Goal: Task Accomplishment & Management: Use online tool/utility

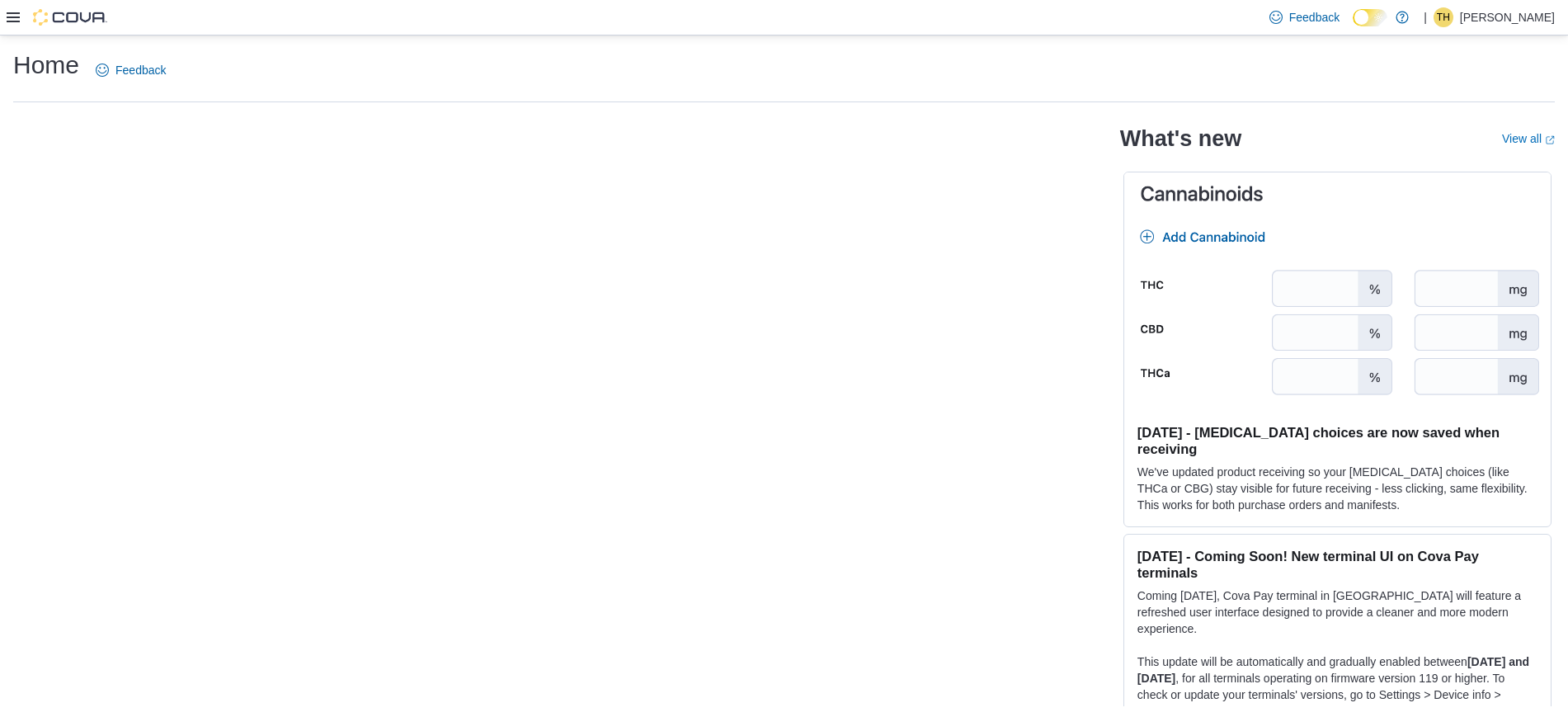
click at [12, 18] on icon at bounding box center [14, 18] width 14 height 10
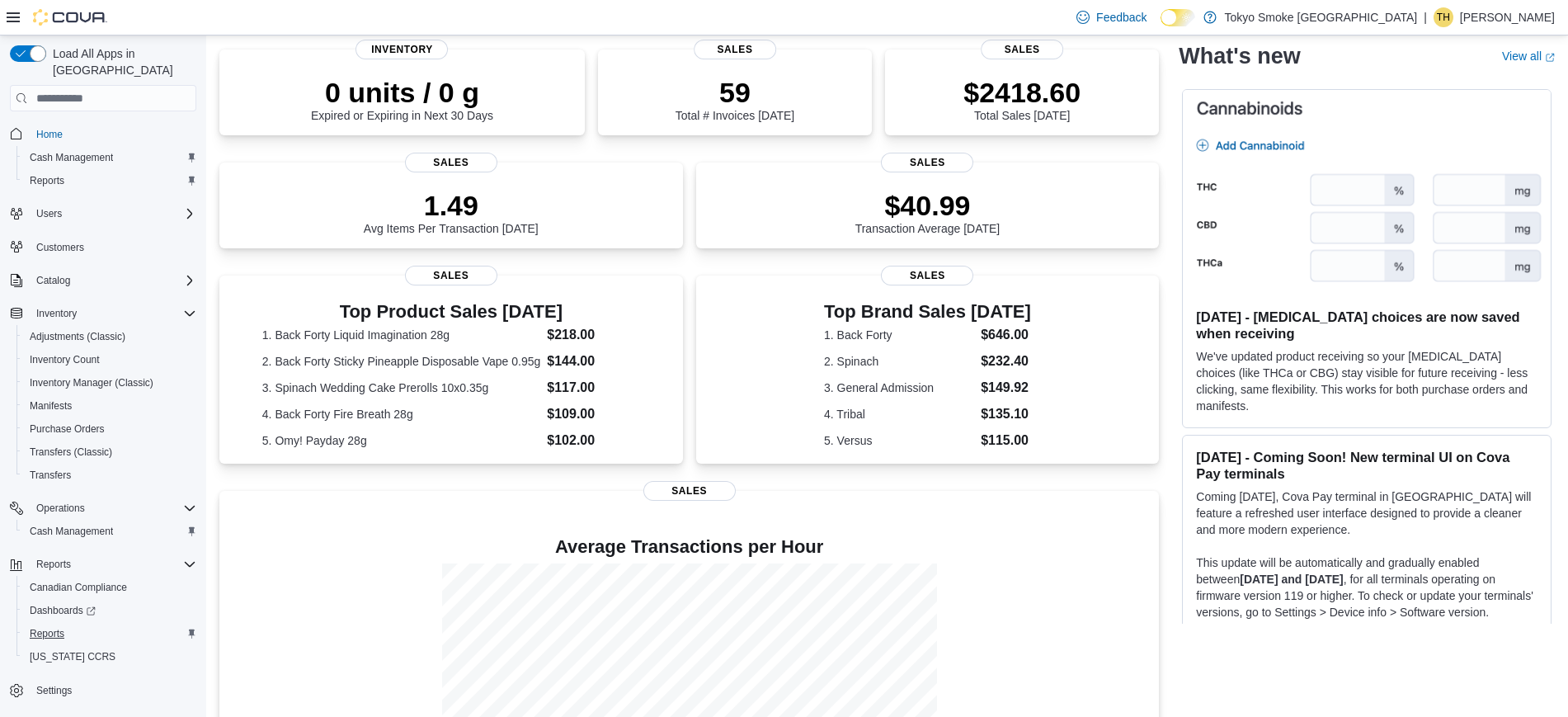
scroll to position [111, 0]
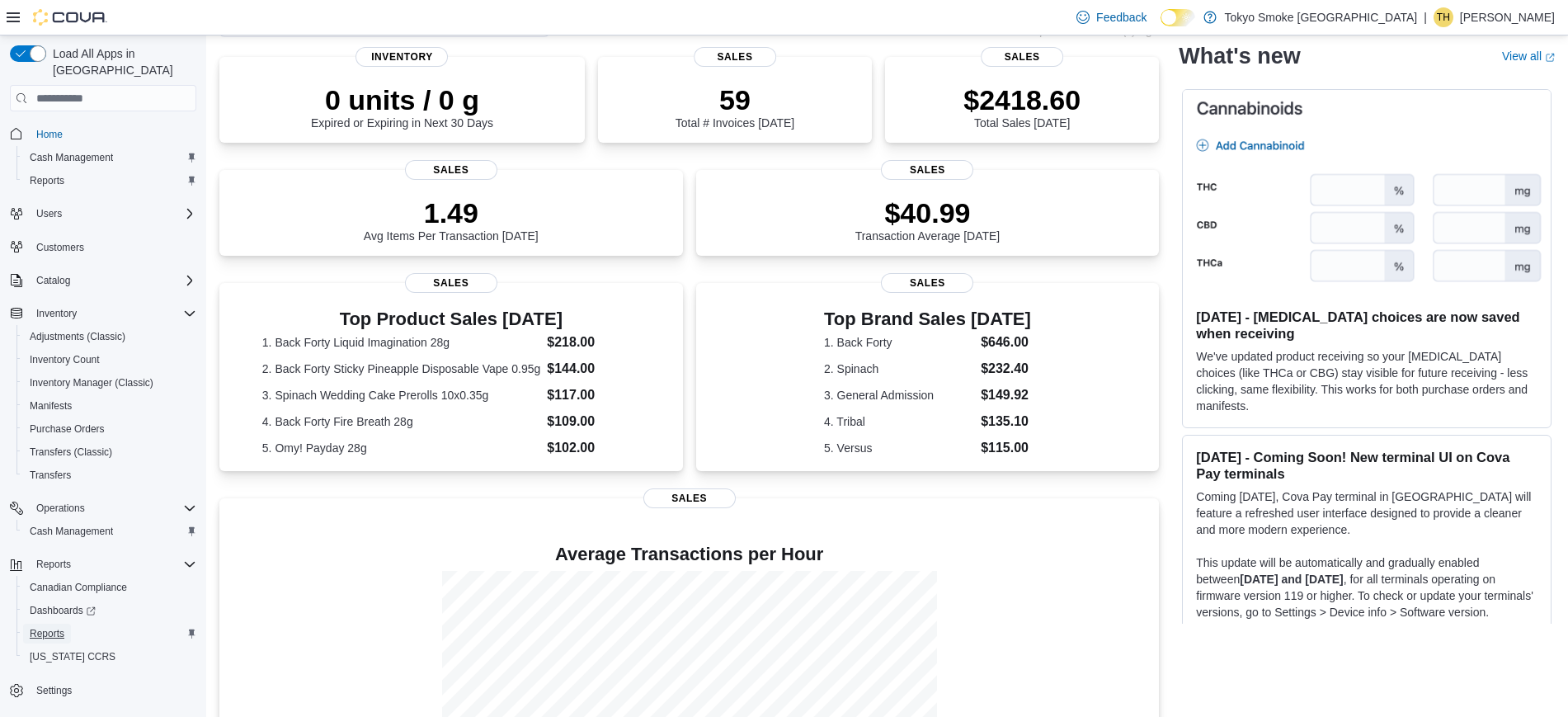
click at [52, 627] on span "Reports" at bounding box center [48, 633] width 35 height 14
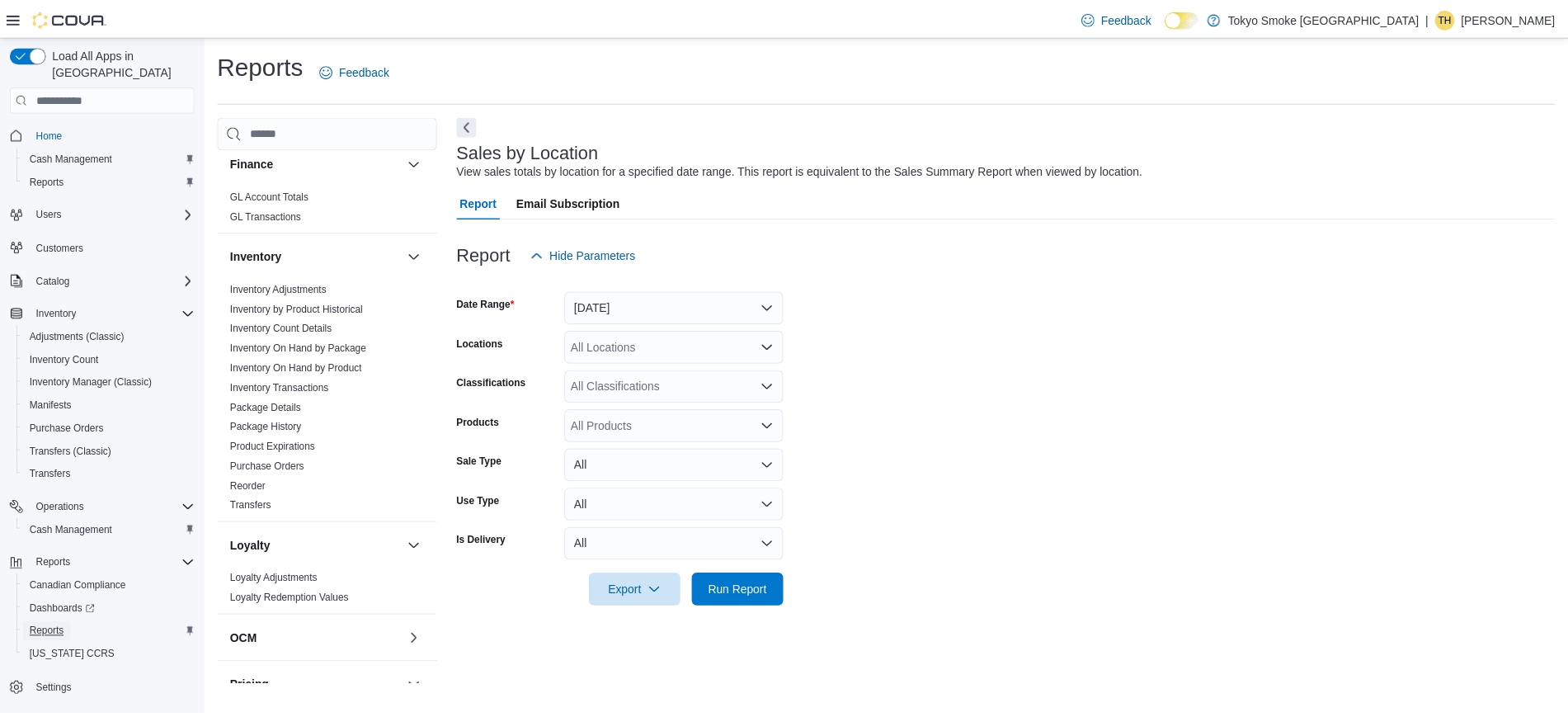
scroll to position [375, 0]
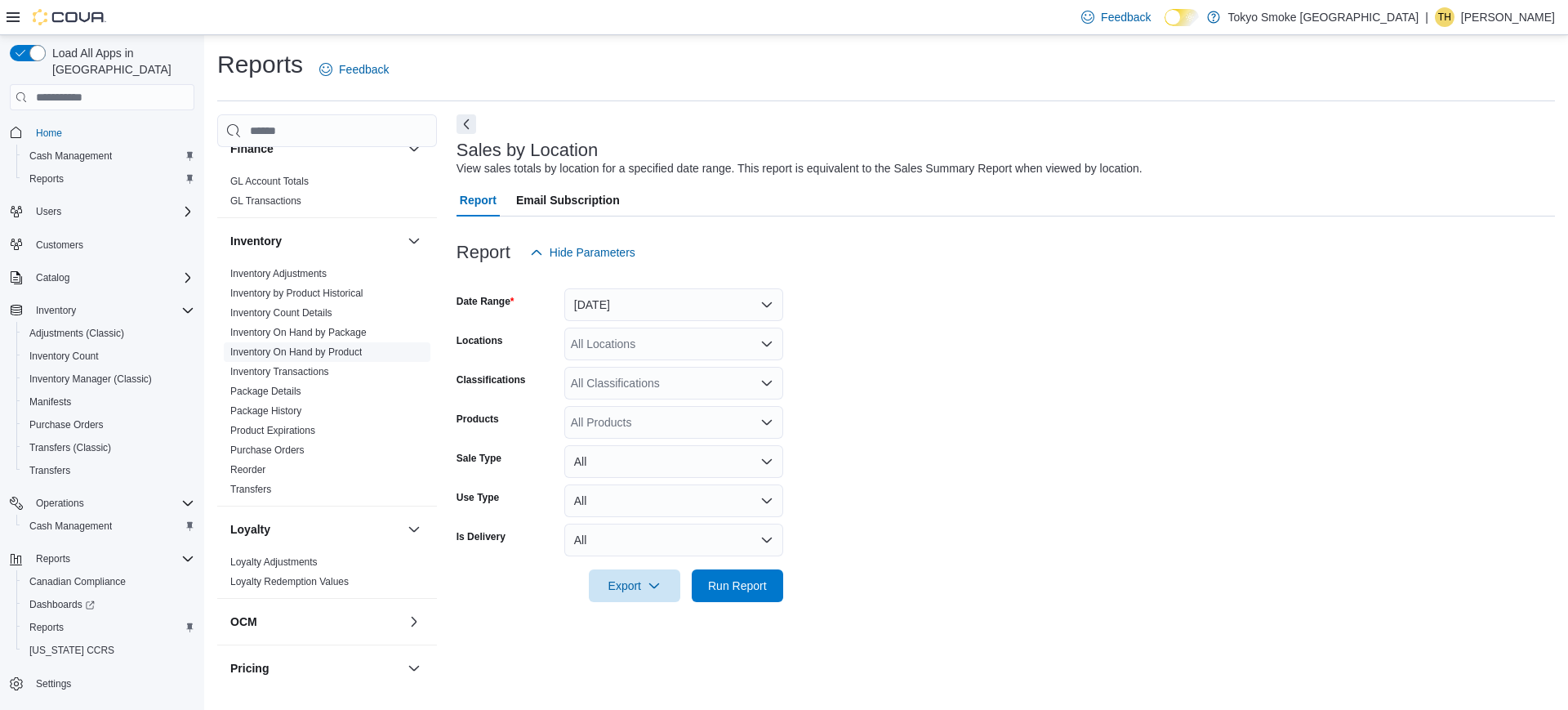
click at [329, 350] on link "Inventory On Hand by Product" at bounding box center [296, 352] width 131 height 12
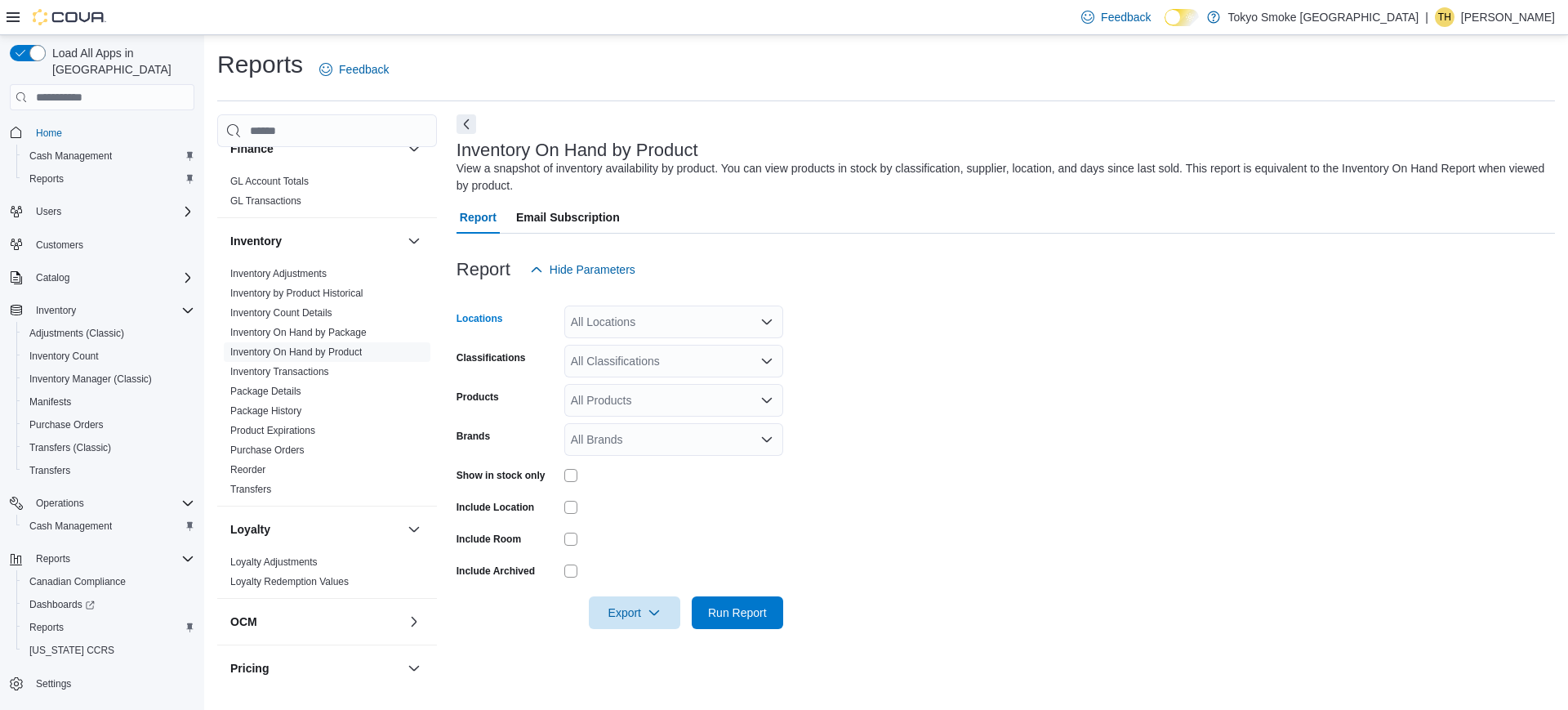
click at [628, 320] on div "All Locations" at bounding box center [674, 322] width 219 height 33
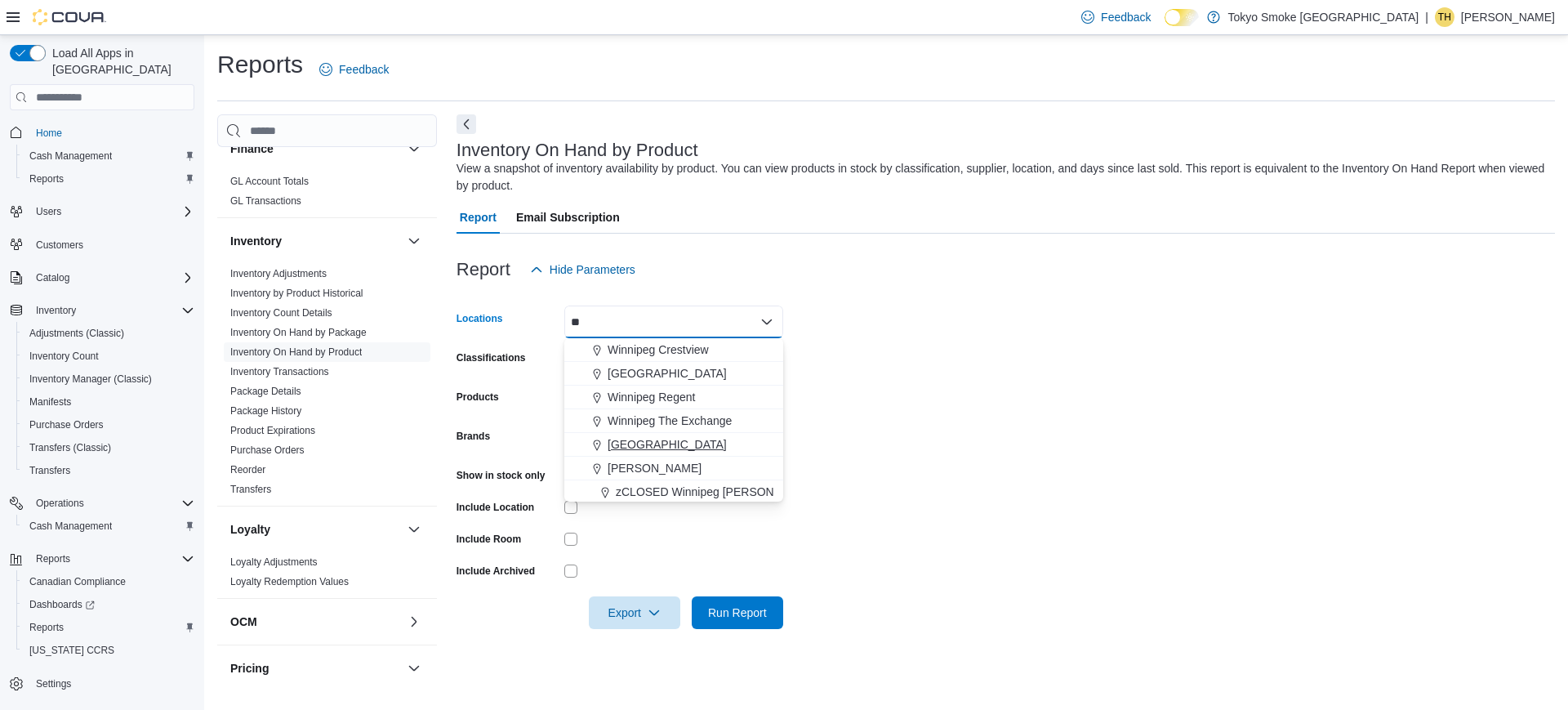
type input "**"
click at [631, 436] on span "[GEOGRAPHIC_DATA]" at bounding box center [668, 444] width 120 height 16
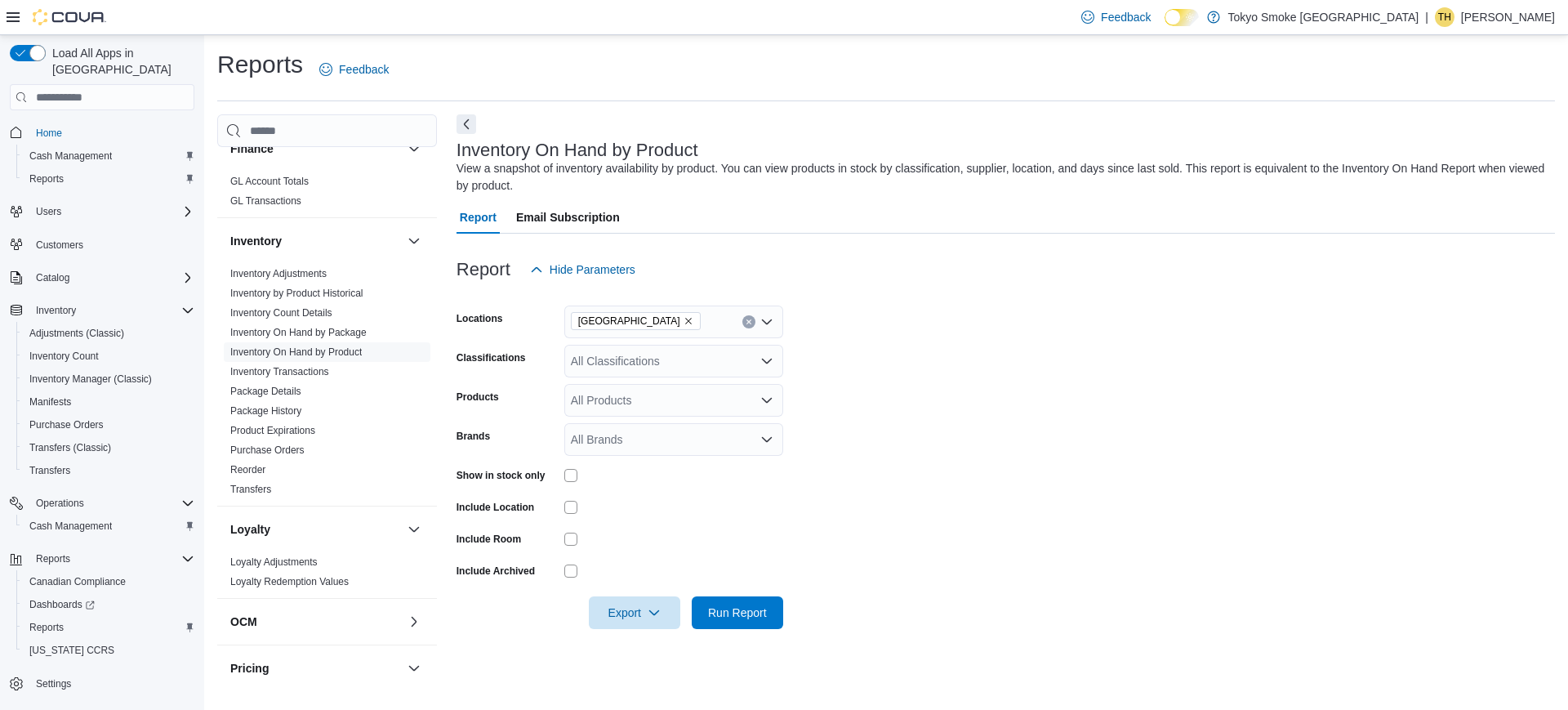
click at [984, 305] on form "Locations [GEOGRAPHIC_DATA] Classifications All Classifications Products All Pr…" at bounding box center [1006, 458] width 1099 height 343
click at [698, 359] on div "All Classifications" at bounding box center [674, 361] width 219 height 33
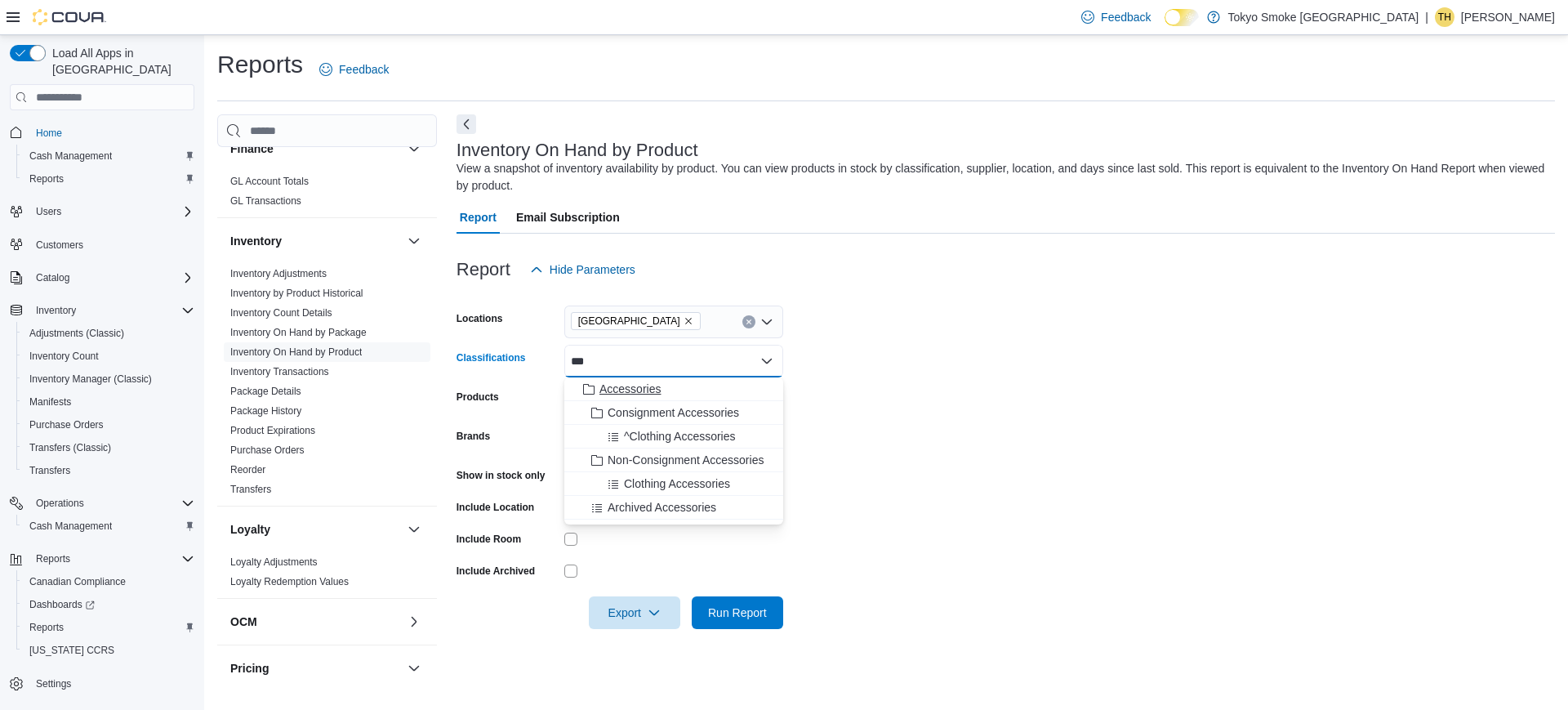
type input "***"
click at [669, 387] on div "Accessories" at bounding box center [674, 388] width 199 height 16
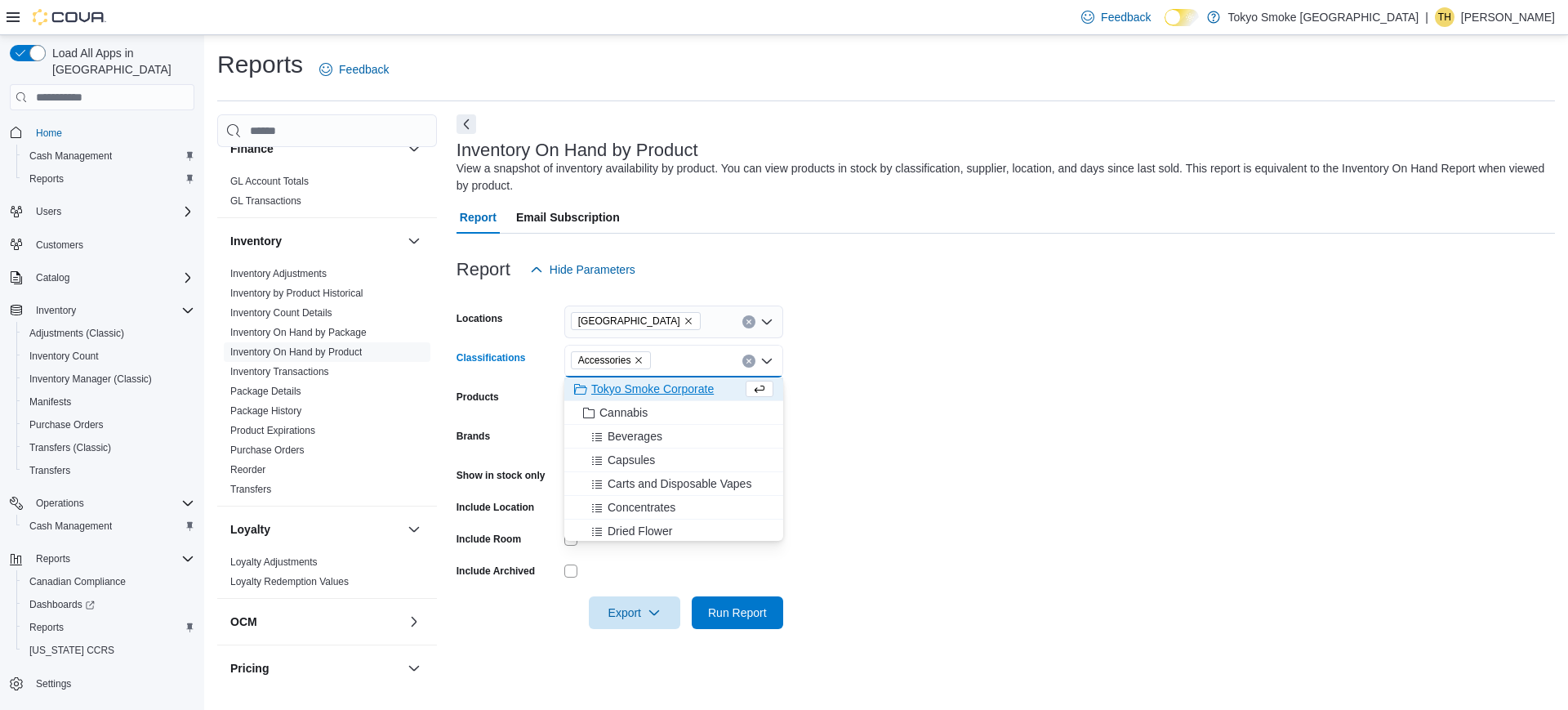
click at [1002, 512] on form "Locations [GEOGRAPHIC_DATA] Classifications Accessories Combo box. Selected. Ac…" at bounding box center [1006, 458] width 1099 height 343
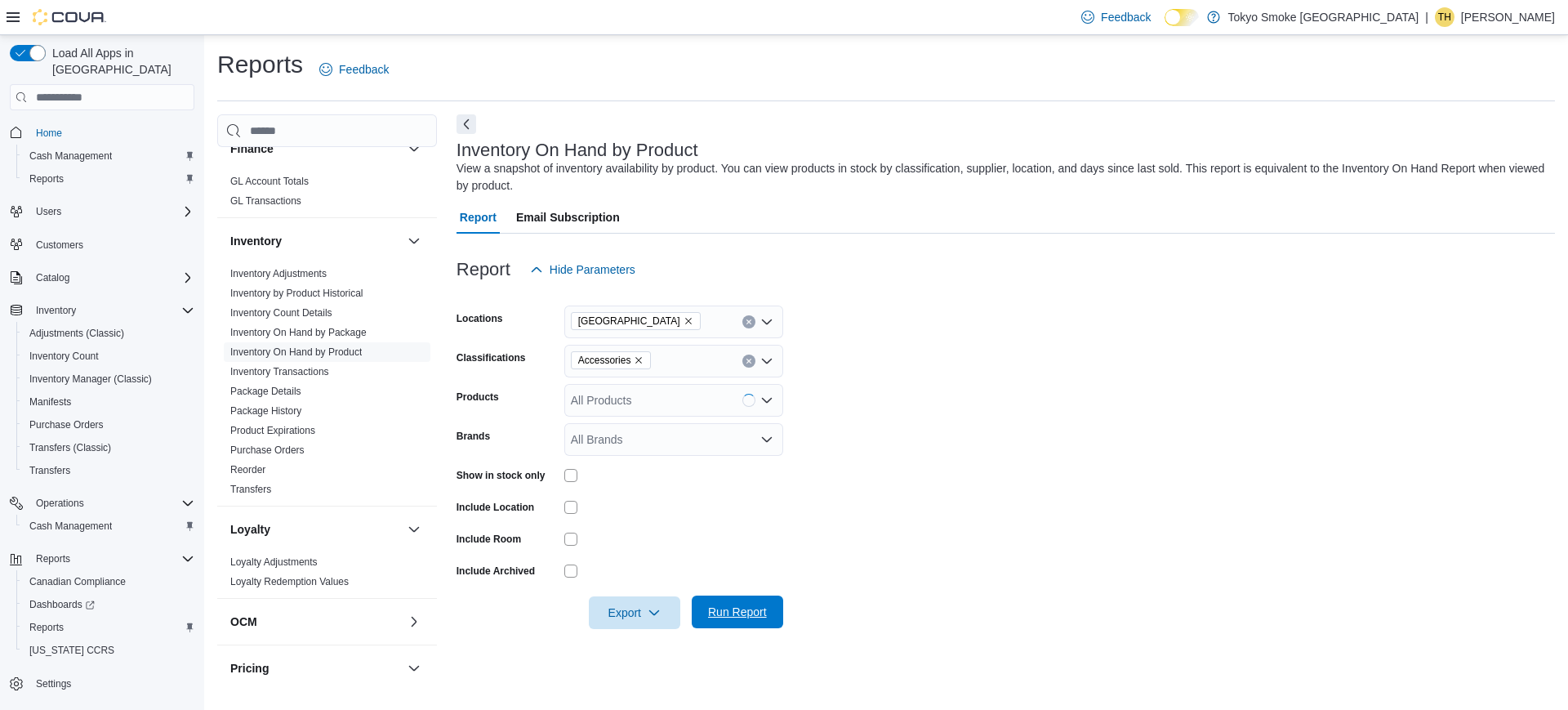
click at [717, 627] on span "Run Report" at bounding box center [737, 612] width 72 height 33
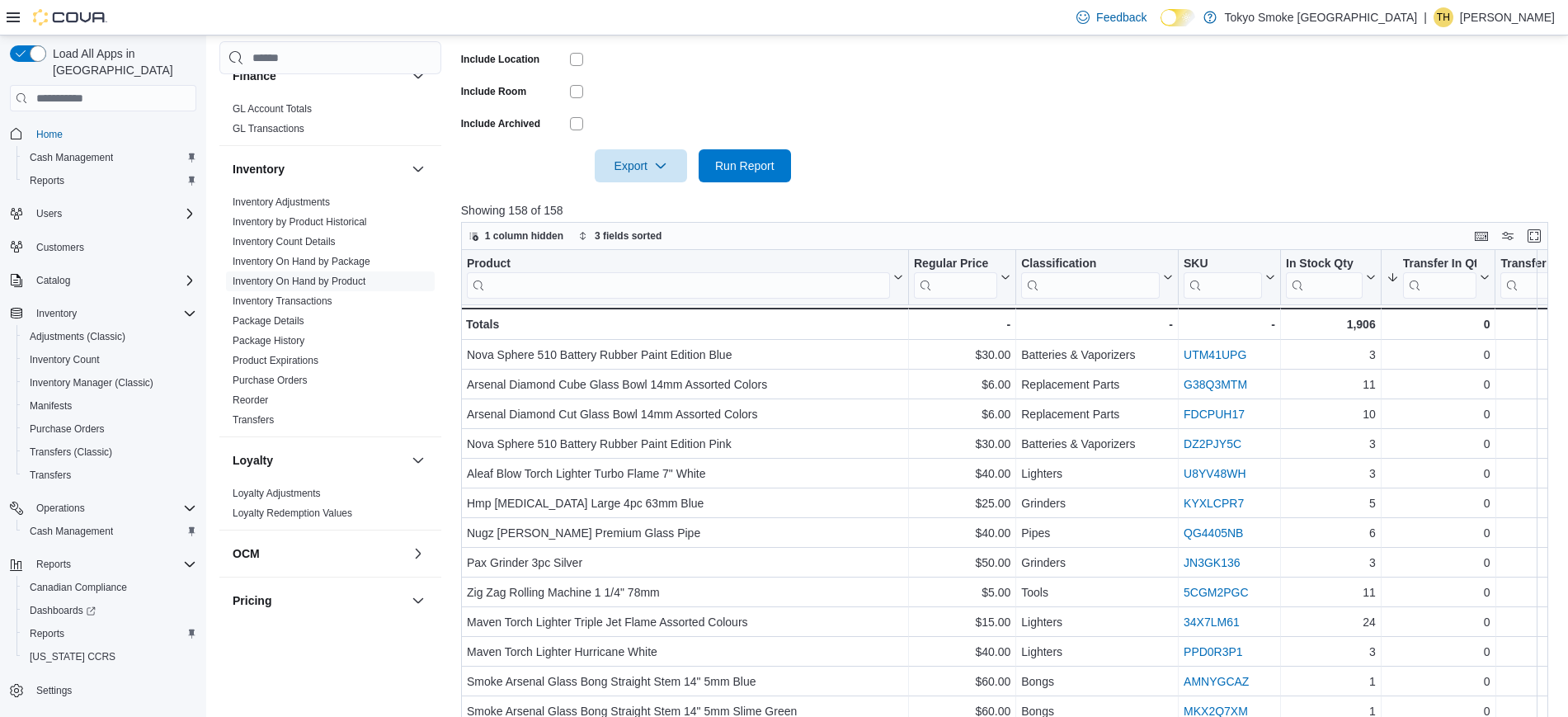
scroll to position [453, 0]
click at [648, 162] on span "Export" at bounding box center [640, 164] width 73 height 33
click at [635, 200] on span "Export to Excel" at bounding box center [643, 198] width 74 height 14
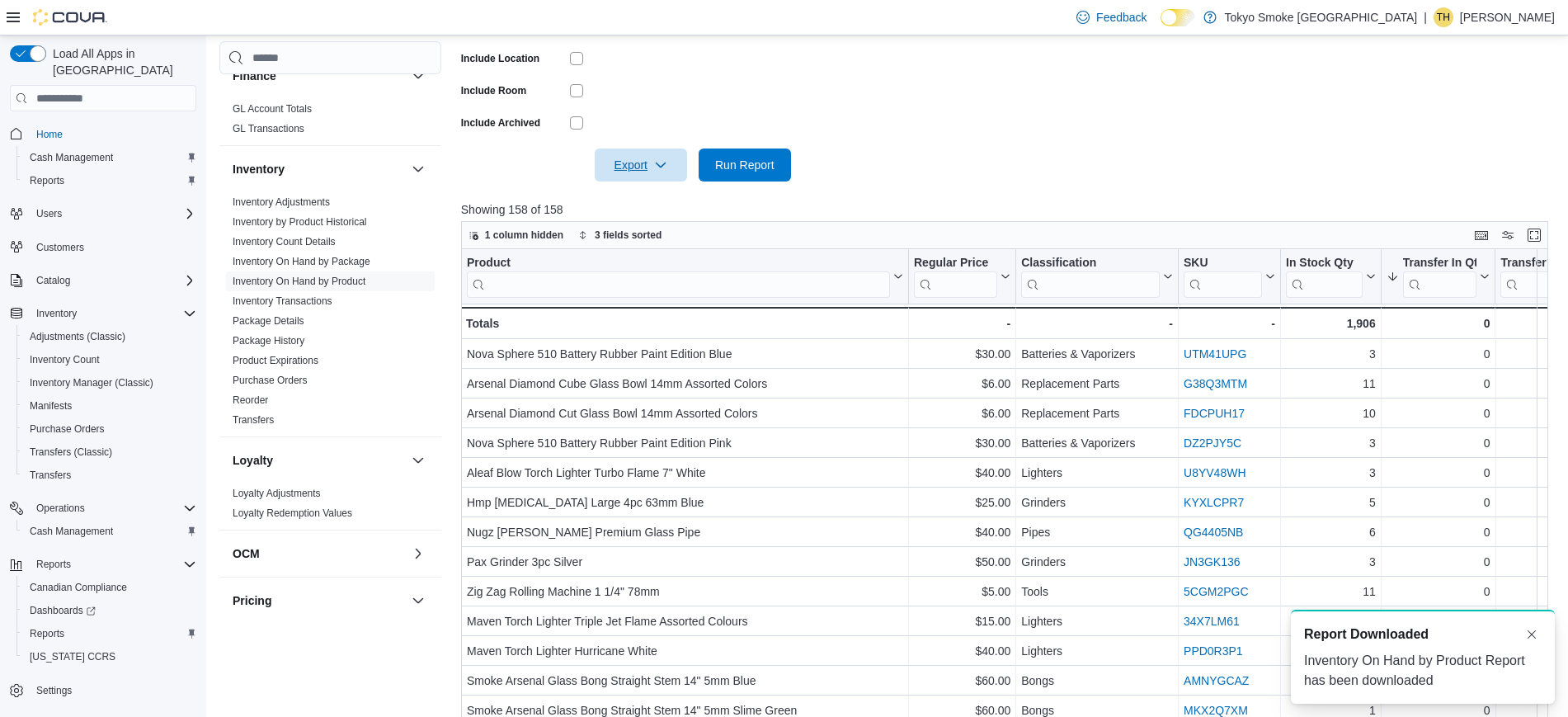
scroll to position [0, 0]
